Goal: Download file/media

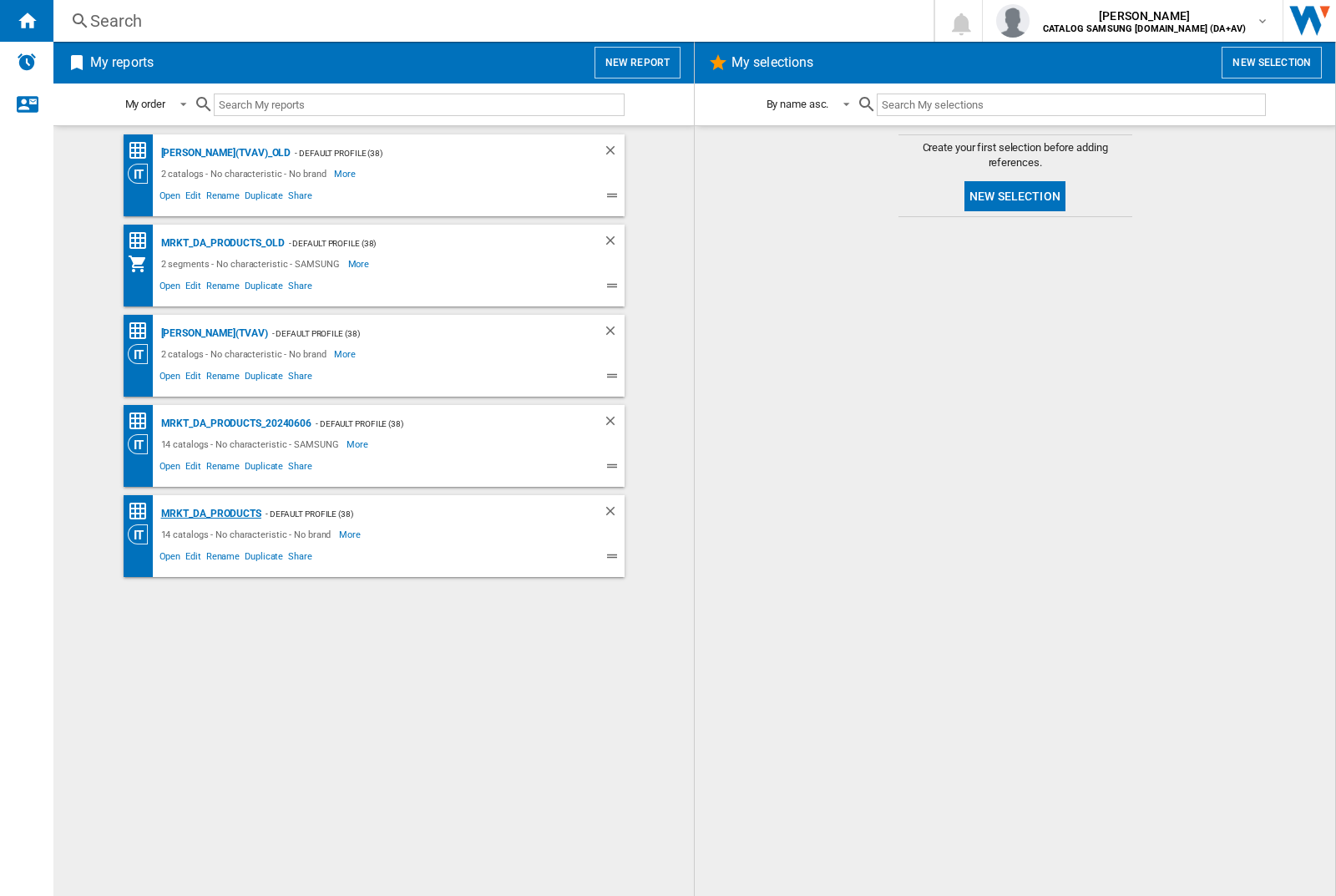
click at [210, 514] on div "MRKT_DA_PRODUCTS" at bounding box center [209, 515] width 104 height 21
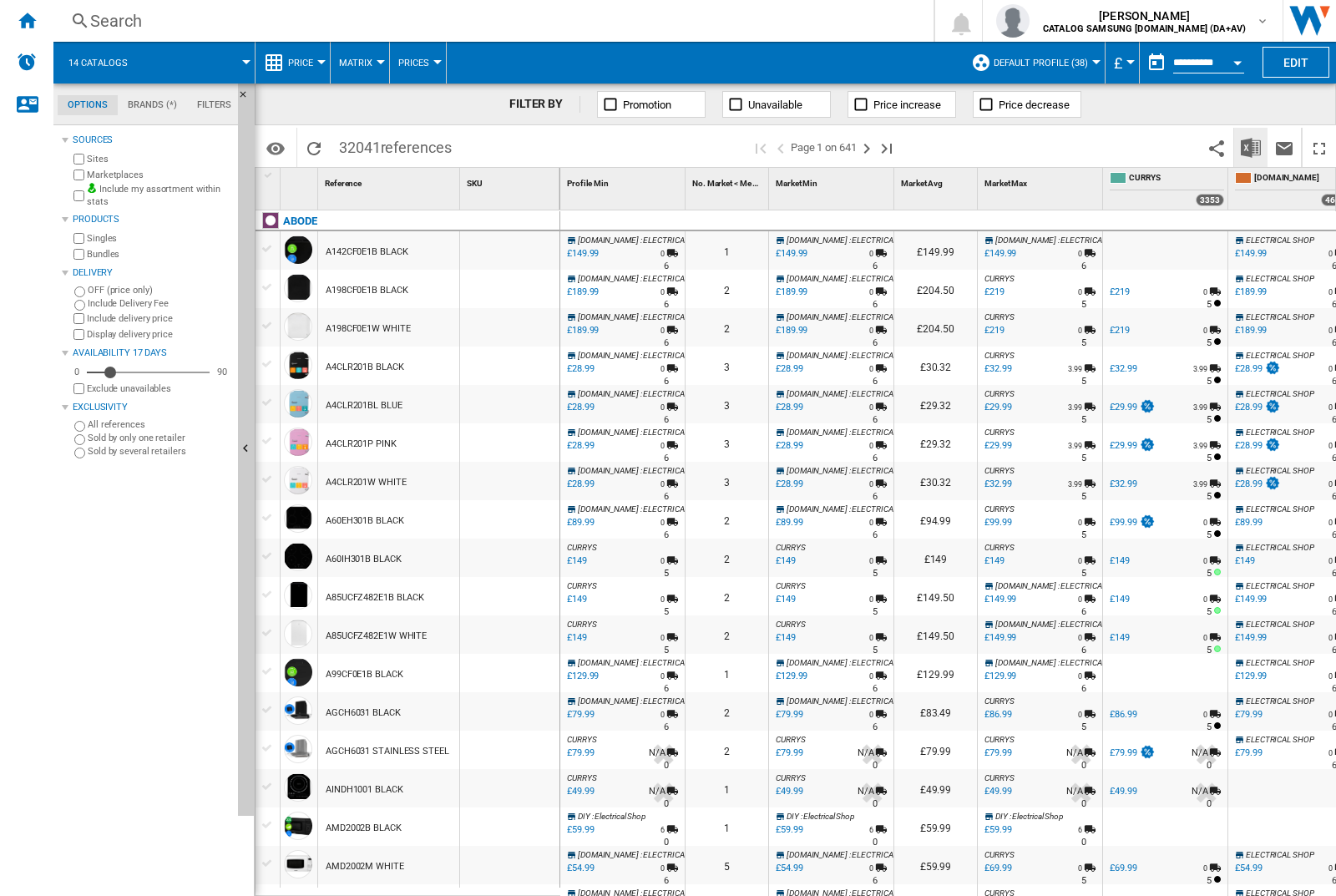
click at [1250, 146] on img "Download in Excel" at bounding box center [1251, 147] width 20 height 20
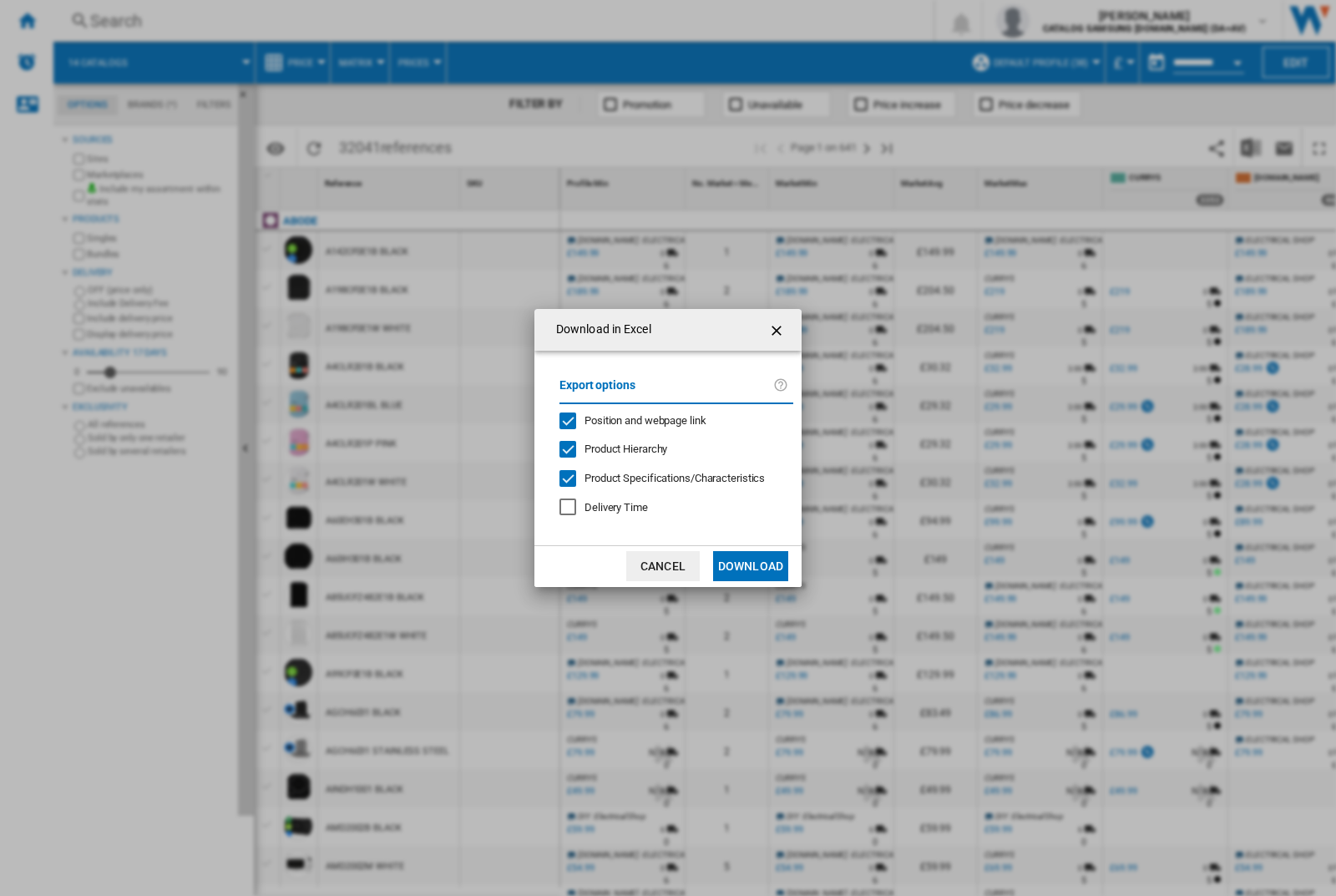
click at [634, 419] on span "Position and webpage link" at bounding box center [645, 421] width 122 height 12
click at [751, 566] on button "Download" at bounding box center [751, 566] width 75 height 30
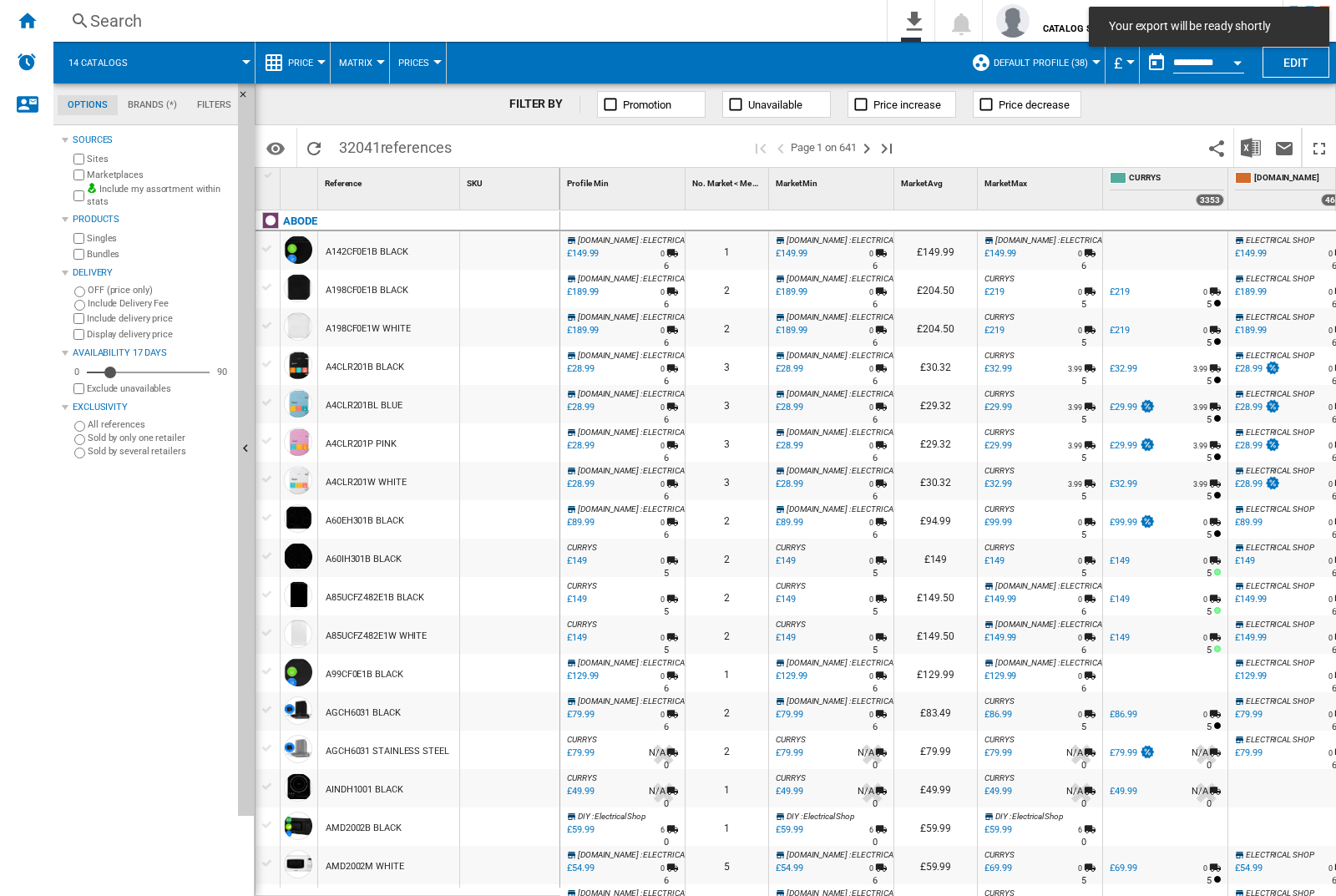
click at [515, 247] on div at bounding box center [509, 251] width 99 height 39
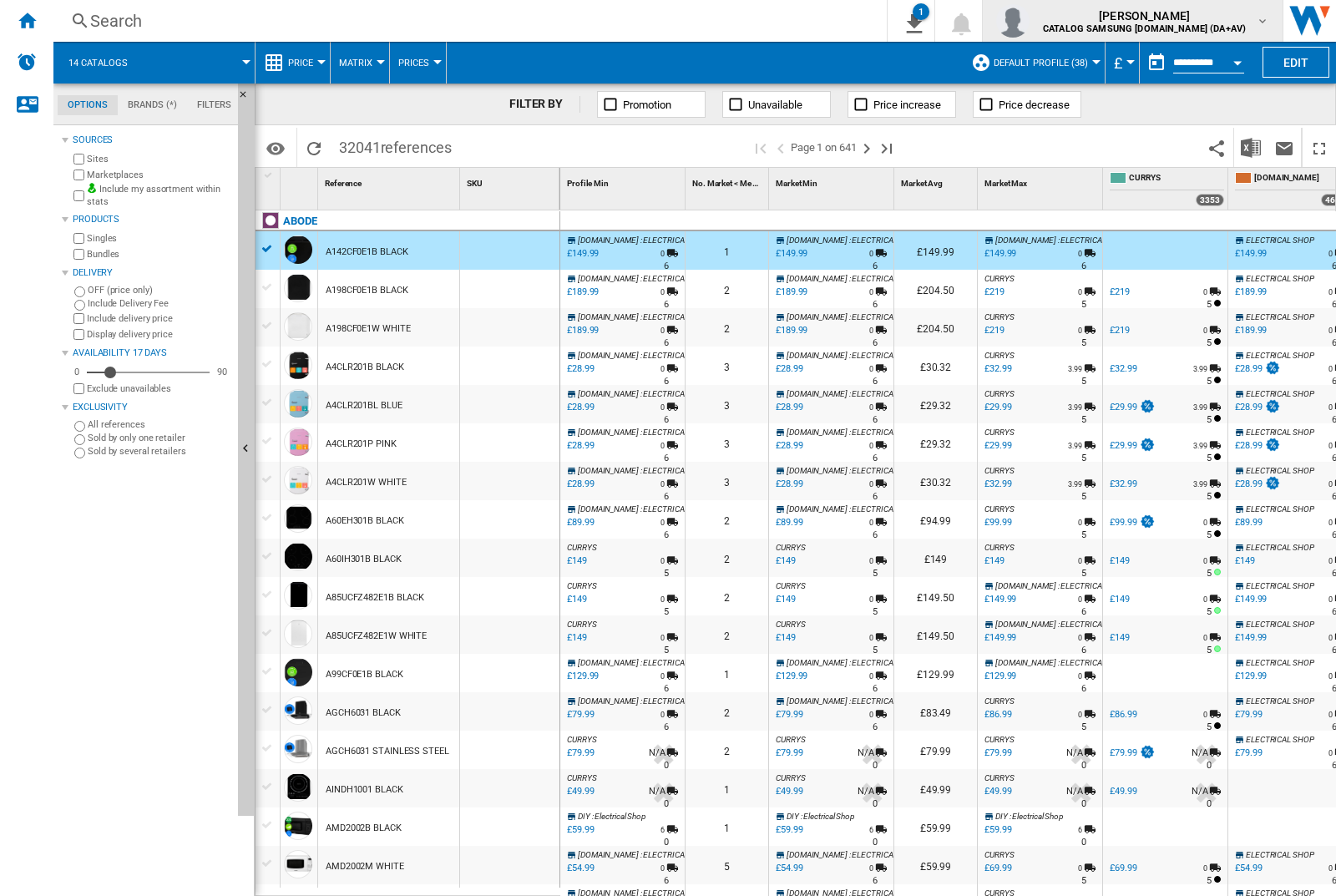
click at [1030, 21] on img "button" at bounding box center [1013, 21] width 33 height 33
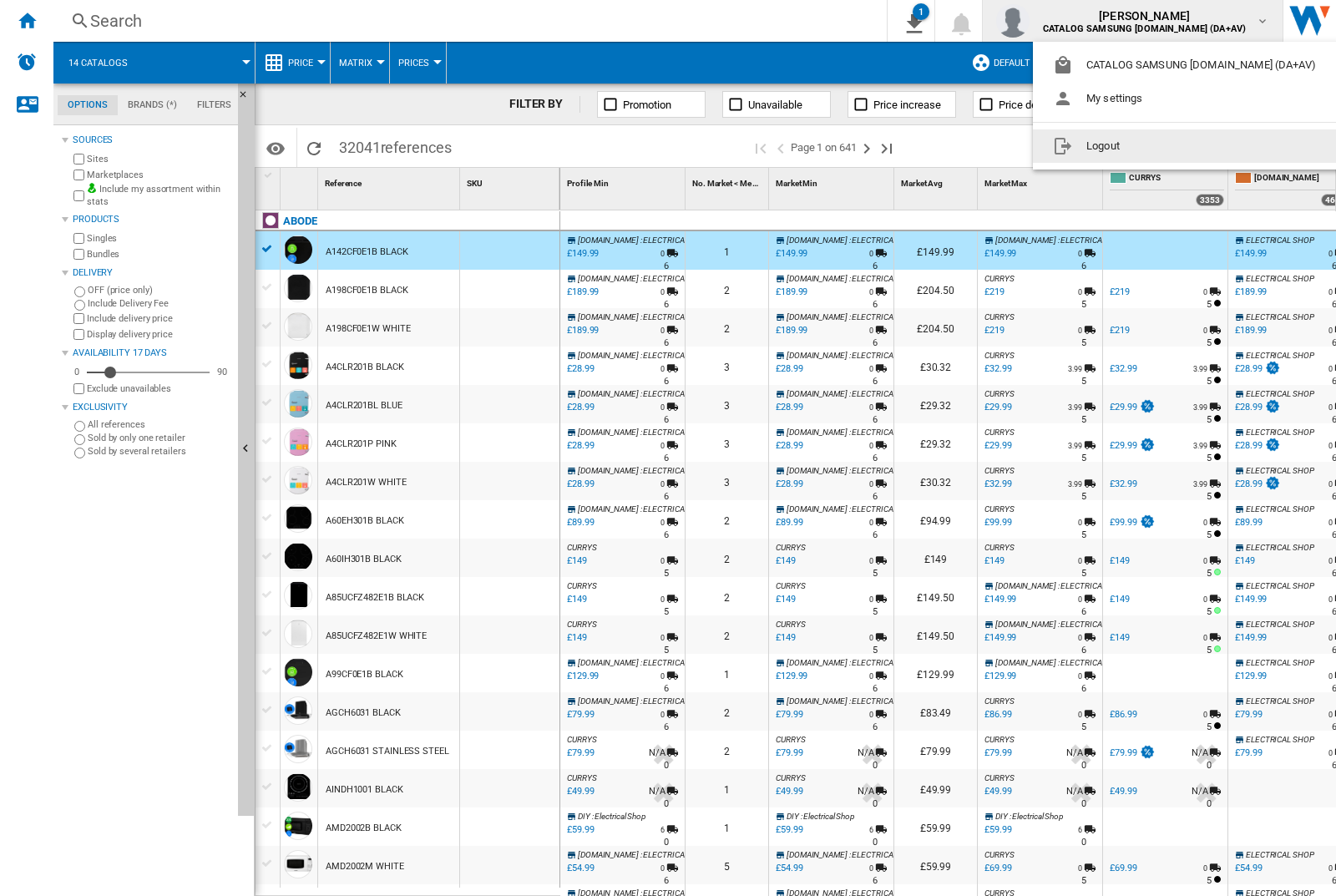
click at [1162, 146] on button "Logout" at bounding box center [1188, 146] width 309 height 33
